Goal: Task Accomplishment & Management: Manage account settings

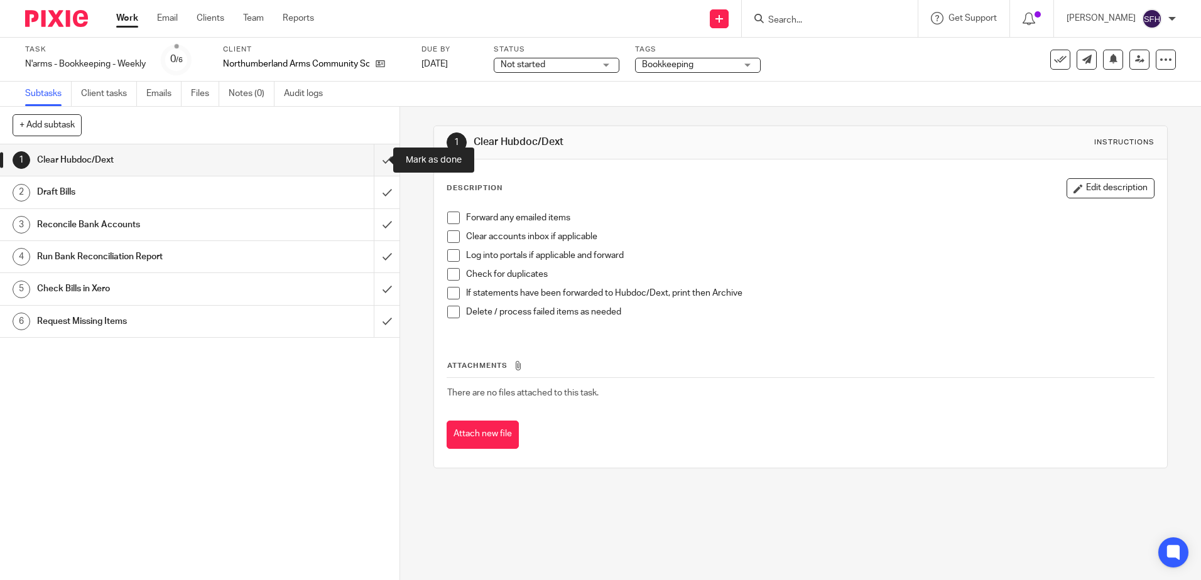
click at [372, 171] on input "submit" at bounding box center [200, 159] width 400 height 31
click at [371, 195] on input "submit" at bounding box center [200, 192] width 400 height 31
click at [380, 234] on input "submit" at bounding box center [200, 224] width 400 height 31
drag, startPoint x: 373, startPoint y: 261, endPoint x: 374, endPoint y: 295, distance: 33.3
click at [373, 264] on input "submit" at bounding box center [200, 256] width 400 height 31
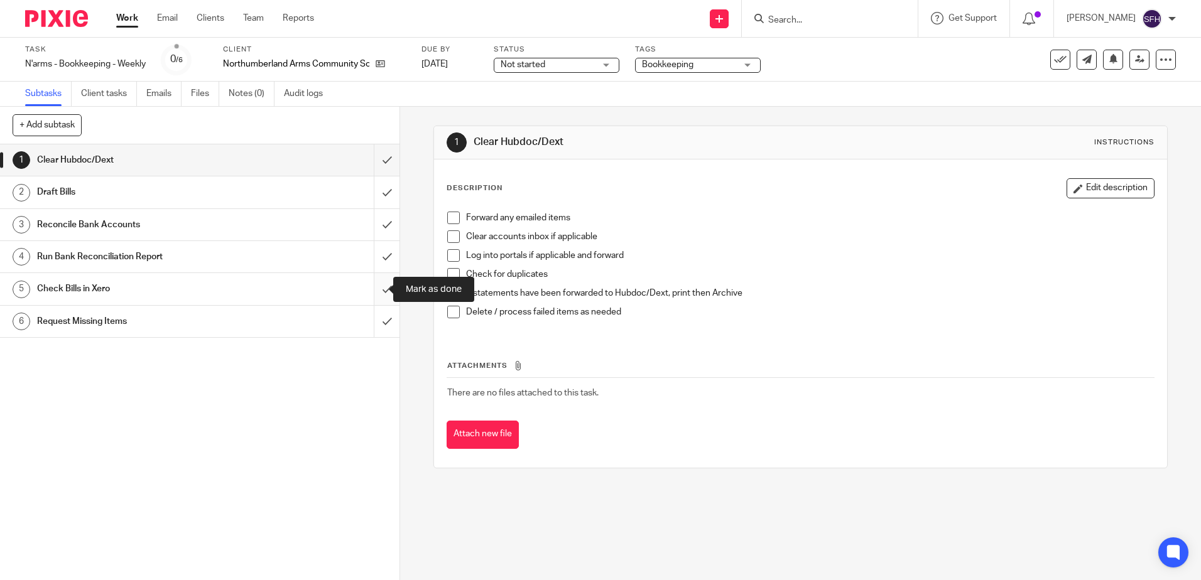
drag, startPoint x: 374, startPoint y: 295, endPoint x: 369, endPoint y: 331, distance: 36.8
click at [374, 296] on input "submit" at bounding box center [200, 288] width 400 height 31
click at [369, 331] on input "submit" at bounding box center [200, 321] width 400 height 31
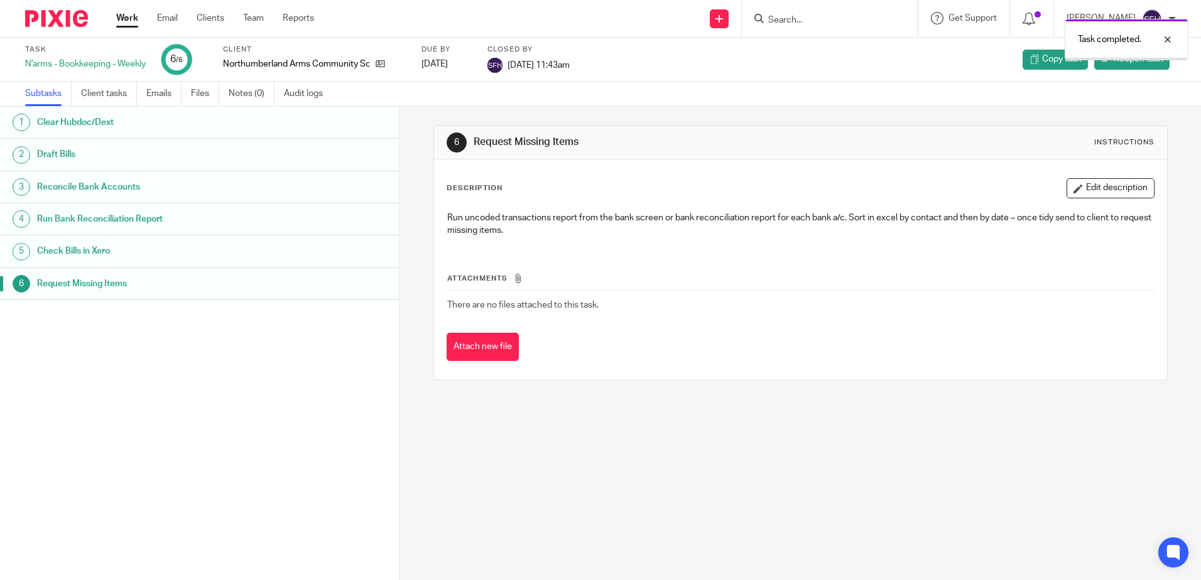
click at [126, 16] on link "Work" at bounding box center [127, 18] width 22 height 13
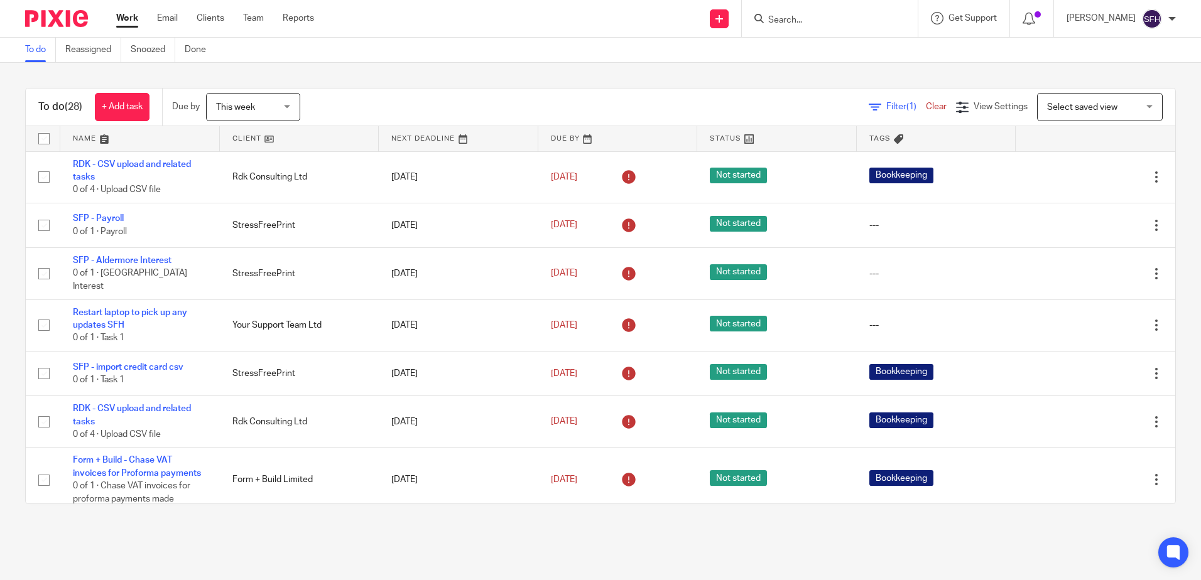
click at [325, 135] on link at bounding box center [300, 138] width 160 height 25
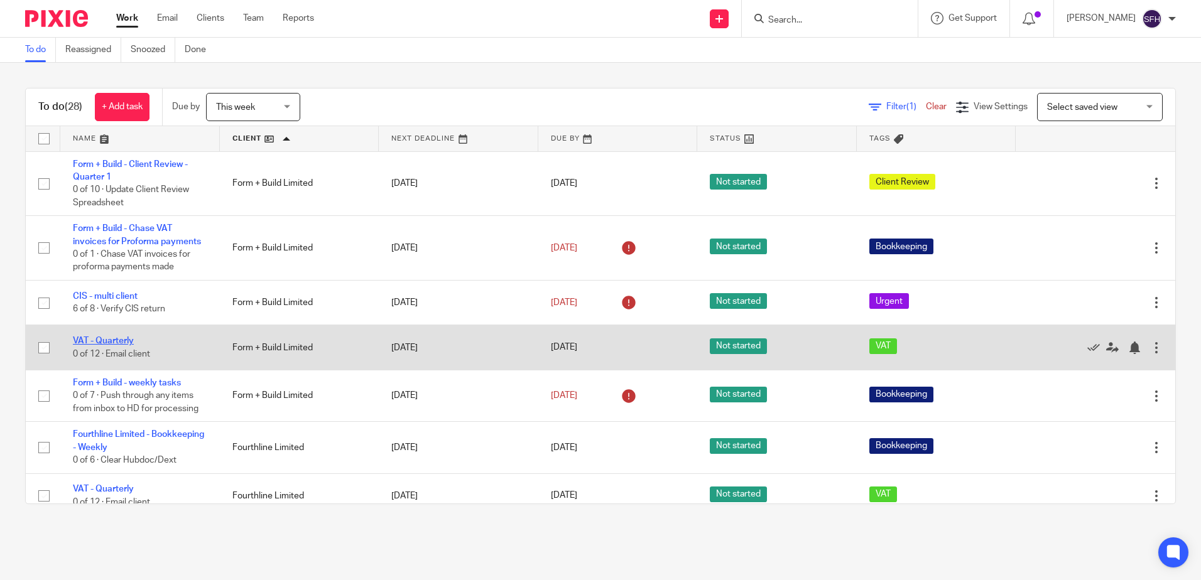
click at [109, 345] on link "VAT - Quarterly" at bounding box center [103, 341] width 61 height 9
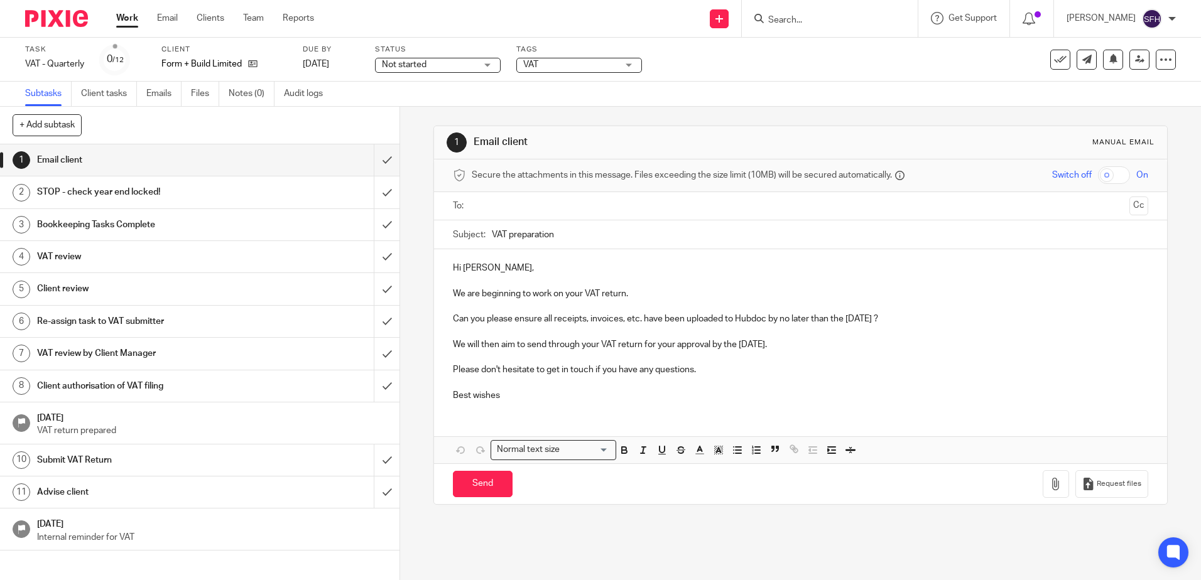
click at [499, 278] on p at bounding box center [800, 281] width 695 height 13
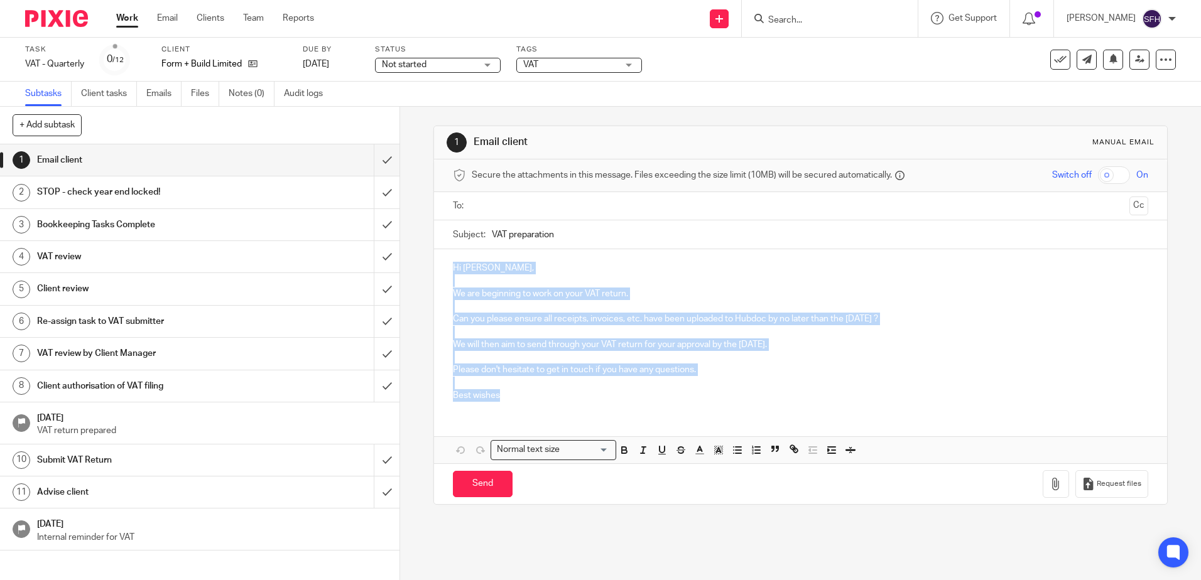
drag, startPoint x: 447, startPoint y: 264, endPoint x: 805, endPoint y: 396, distance: 381.6
click at [805, 396] on div "Hi [PERSON_NAME], We are beginning to work on your VAT return. Can you please e…" at bounding box center [800, 330] width 732 height 162
copy div "Hi [PERSON_NAME], We are beginning to work on your VAT return. Can you please e…"
click at [376, 164] on input "submit" at bounding box center [200, 159] width 400 height 31
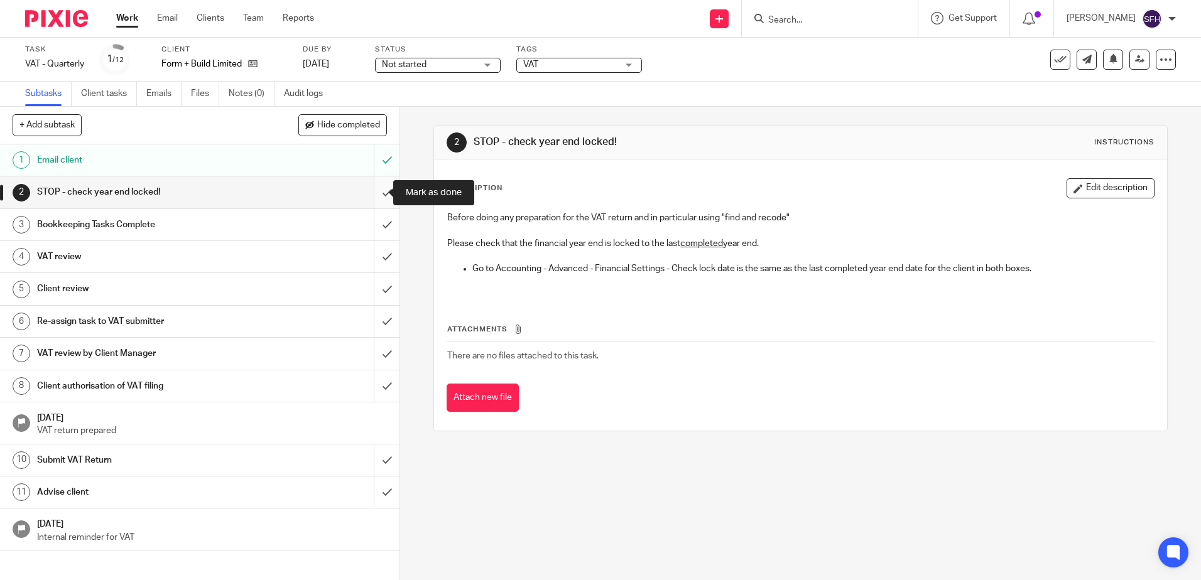
click at [372, 188] on input "submit" at bounding box center [200, 192] width 400 height 31
